Goal: Transaction & Acquisition: Purchase product/service

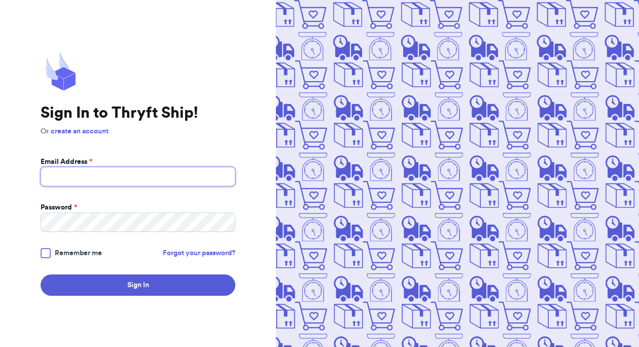
type input "[EMAIL_ADDRESS][DOMAIN_NAME]"
click at [49, 253] on div at bounding box center [46, 253] width 10 height 10
click at [0, 0] on input "Remember me" at bounding box center [0, 0] width 0 height 0
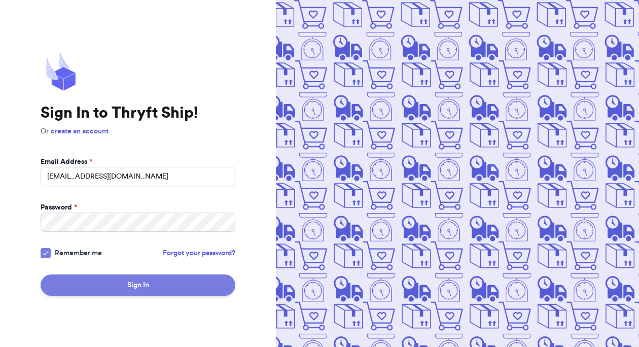
click at [111, 286] on button "Sign In" at bounding box center [138, 284] width 195 height 21
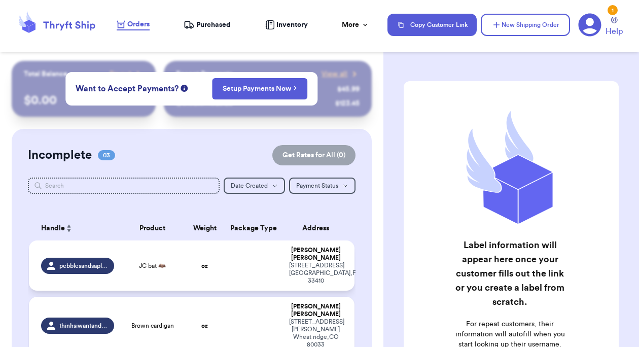
click at [156, 255] on td "JC bat 🦇" at bounding box center [152, 265] width 65 height 50
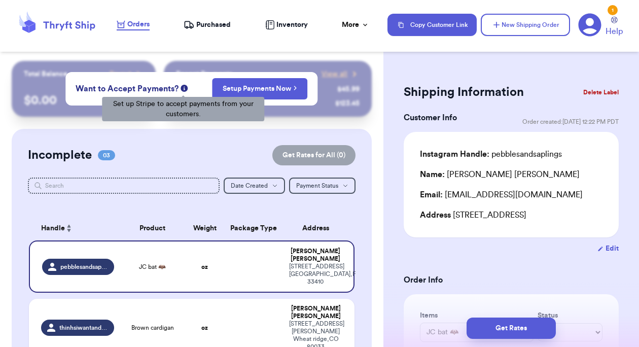
click at [184, 88] on icon at bounding box center [184, 88] width 7 height 7
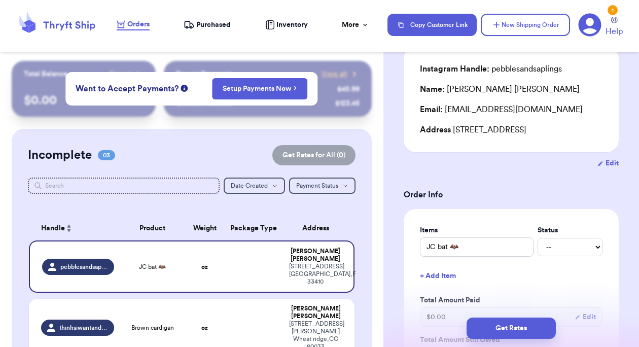
scroll to position [305, 0]
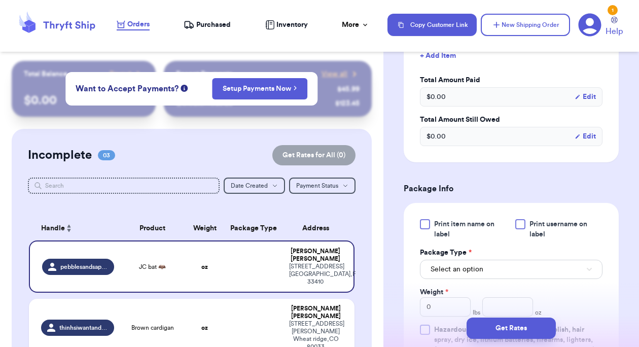
drag, startPoint x: 424, startPoint y: 236, endPoint x: 430, endPoint y: 236, distance: 5.6
click at [425, 229] on div at bounding box center [425, 224] width 10 height 10
click at [0, 0] on input "Print item name on label" at bounding box center [0, 0] width 0 height 0
click at [518, 229] on div at bounding box center [520, 224] width 10 height 10
click at [0, 0] on input "Print username on label" at bounding box center [0, 0] width 0 height 0
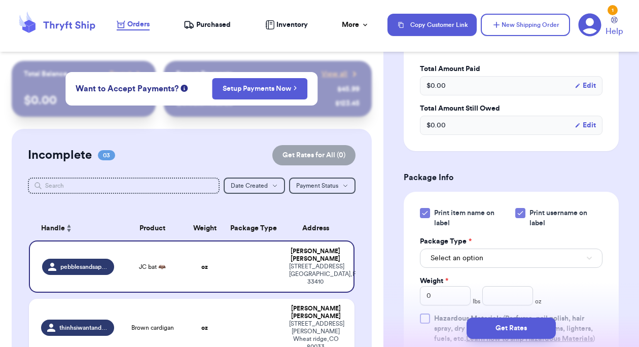
scroll to position [332, 0]
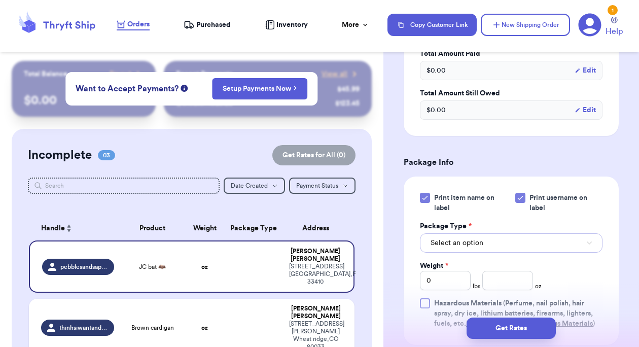
click at [479, 248] on span "Select an option" at bounding box center [457, 243] width 53 height 10
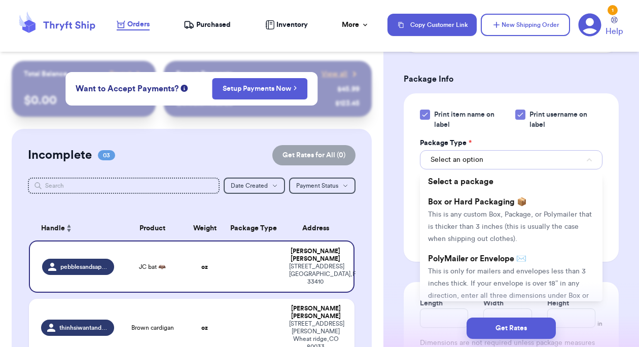
scroll to position [421, 0]
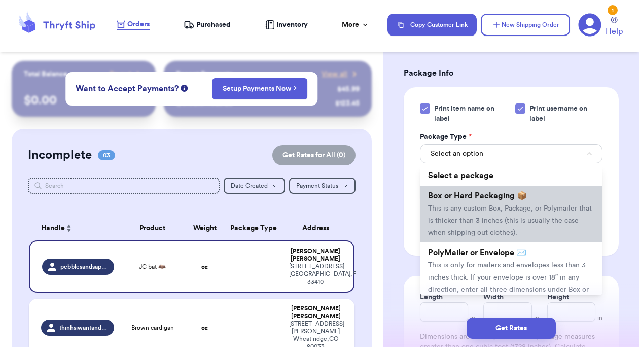
click at [460, 221] on span "This is any custom Box, Package, or Polymailer that is thicker than 3 inches (t…" at bounding box center [510, 220] width 164 height 31
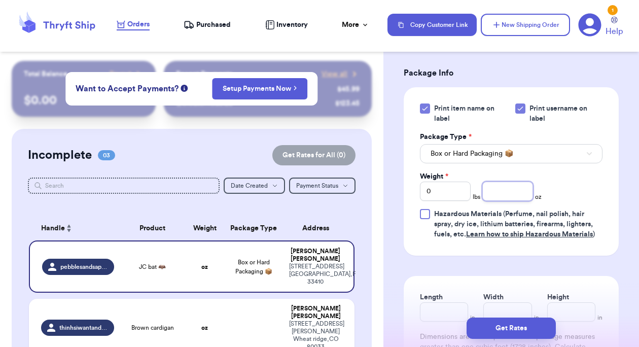
click at [510, 201] on input "number" at bounding box center [507, 191] width 51 height 19
type input "10"
click at [583, 218] on div "Print item name on label Print username on label Package Type * Box or Hard Pac…" at bounding box center [511, 171] width 183 height 136
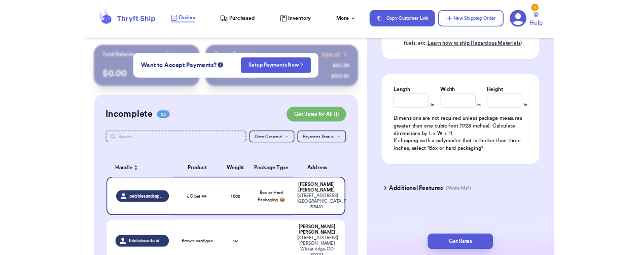
scroll to position [618, 0]
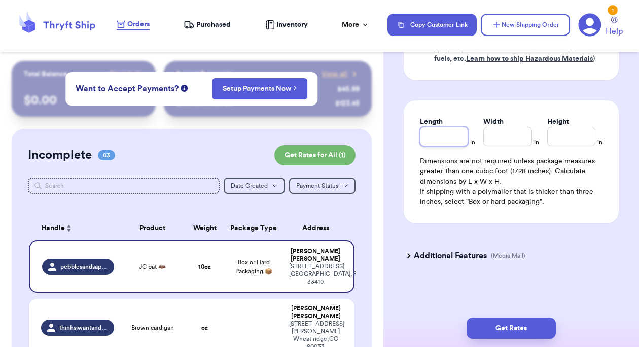
click at [442, 134] on input "Length" at bounding box center [444, 136] width 48 height 19
type input "10"
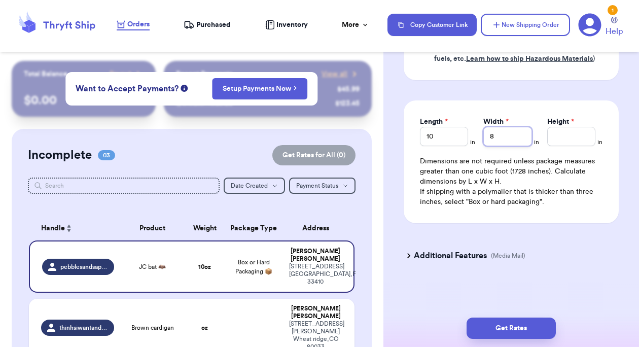
type input "8"
type input "4.5"
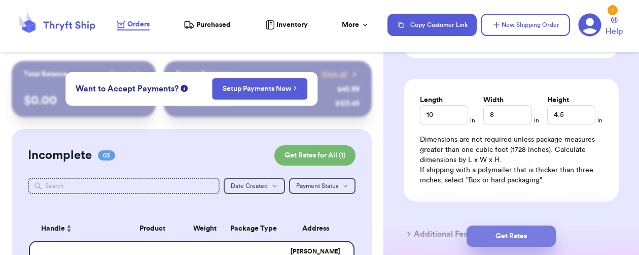
click at [527, 234] on button "Get Rates" at bounding box center [511, 235] width 89 height 21
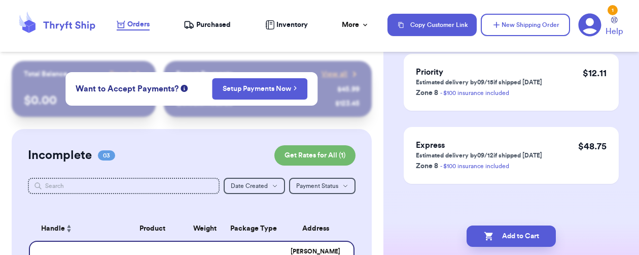
scroll to position [0, 0]
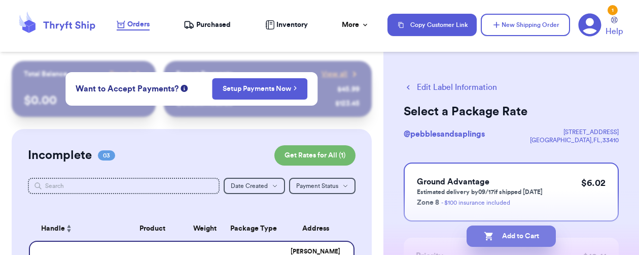
click at [515, 239] on button "Add to Cart" at bounding box center [511, 235] width 89 height 21
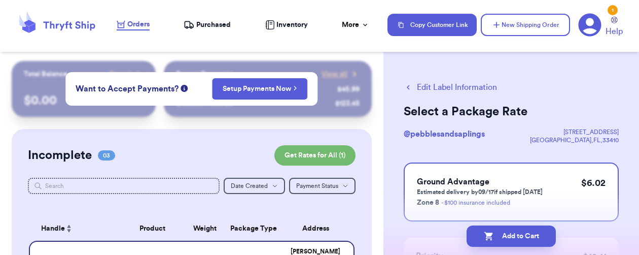
checkbox input "true"
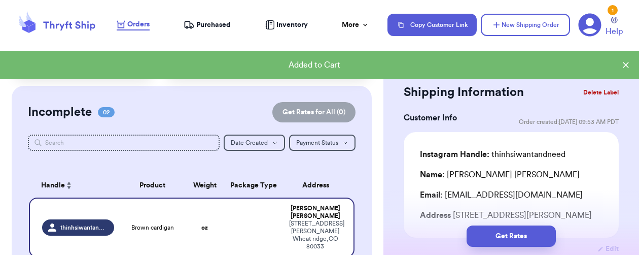
scroll to position [109, 0]
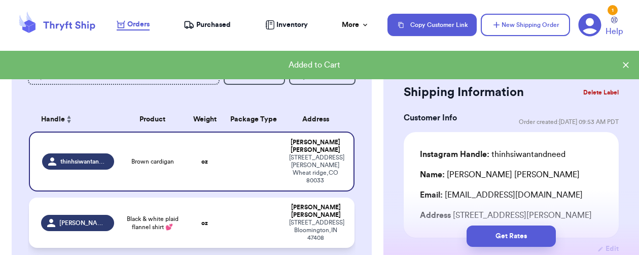
click at [179, 204] on td "Black & white plaid flannel shirt 💕" at bounding box center [152, 222] width 65 height 50
type input "Black & white plaid flannel shirt 💕"
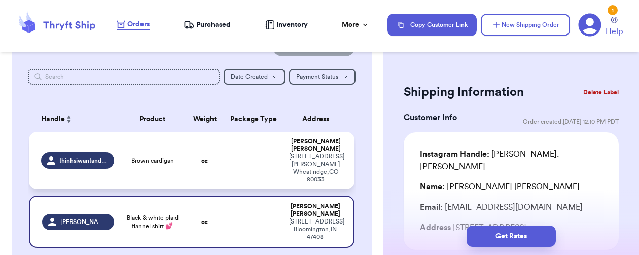
click at [225, 142] on td at bounding box center [253, 160] width 59 height 58
type input "Brown cardigan"
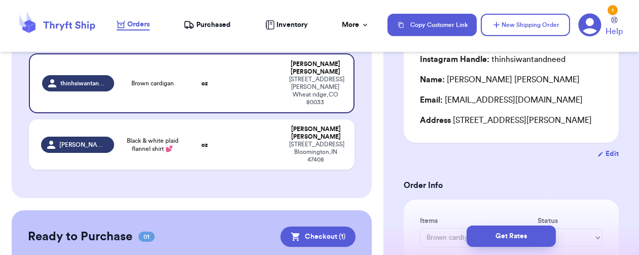
scroll to position [278, 0]
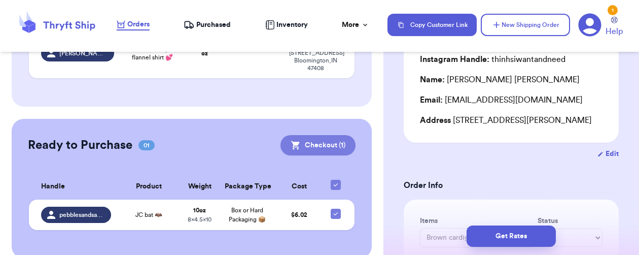
click at [301, 135] on button "Checkout ( 1 )" at bounding box center [317, 145] width 75 height 20
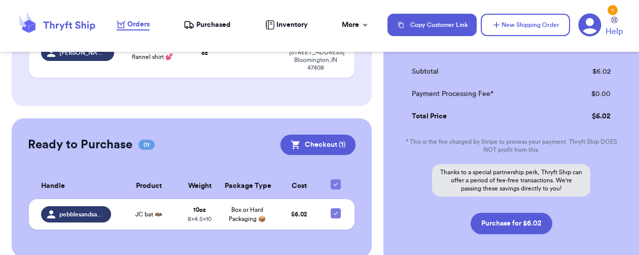
scroll to position [208, 0]
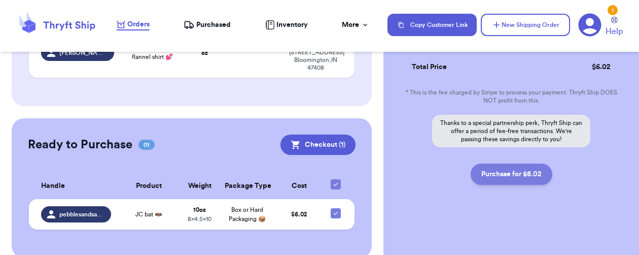
click at [521, 169] on button "Purchase for $6.02" at bounding box center [512, 173] width 82 height 21
checkbox input "false"
checkbox input "true"
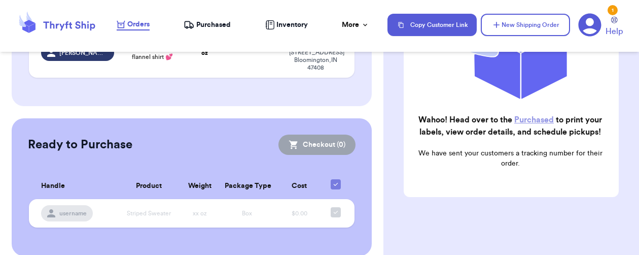
scroll to position [266, 0]
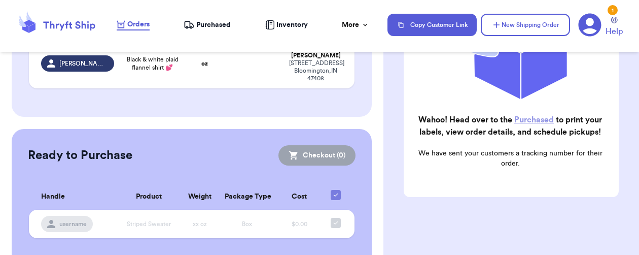
click at [213, 23] on span "Purchased" at bounding box center [213, 25] width 34 height 10
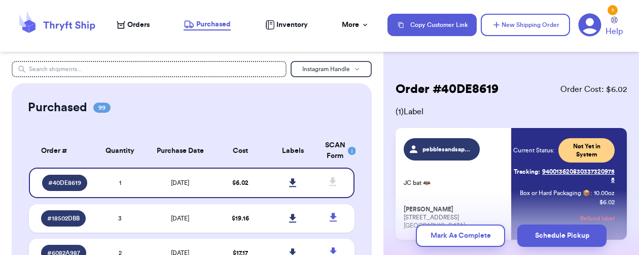
click at [524, 109] on span "( 1 ) Label" at bounding box center [511, 111] width 231 height 12
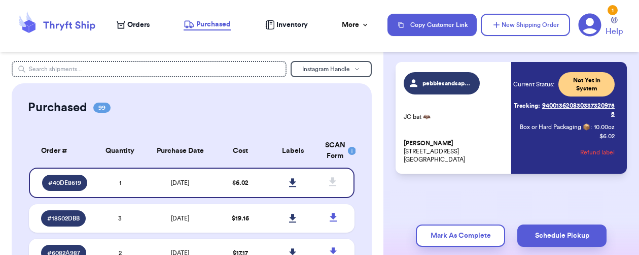
scroll to position [74, 0]
click at [289, 185] on icon at bounding box center [293, 182] width 8 height 9
